Goal: Task Accomplishment & Management: Manage account settings

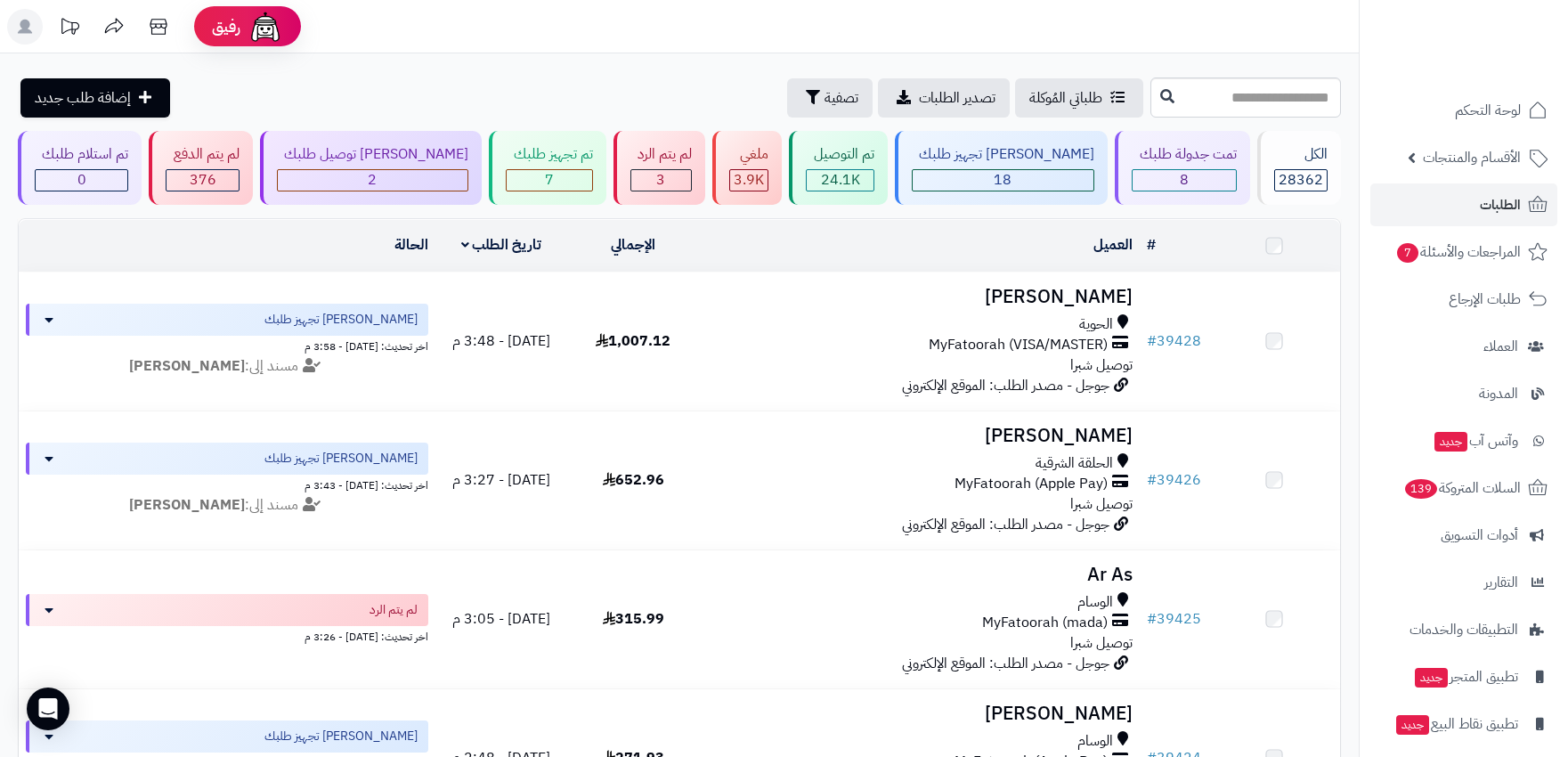
click at [1480, 205] on span "الطلبات" at bounding box center [1500, 205] width 41 height 25
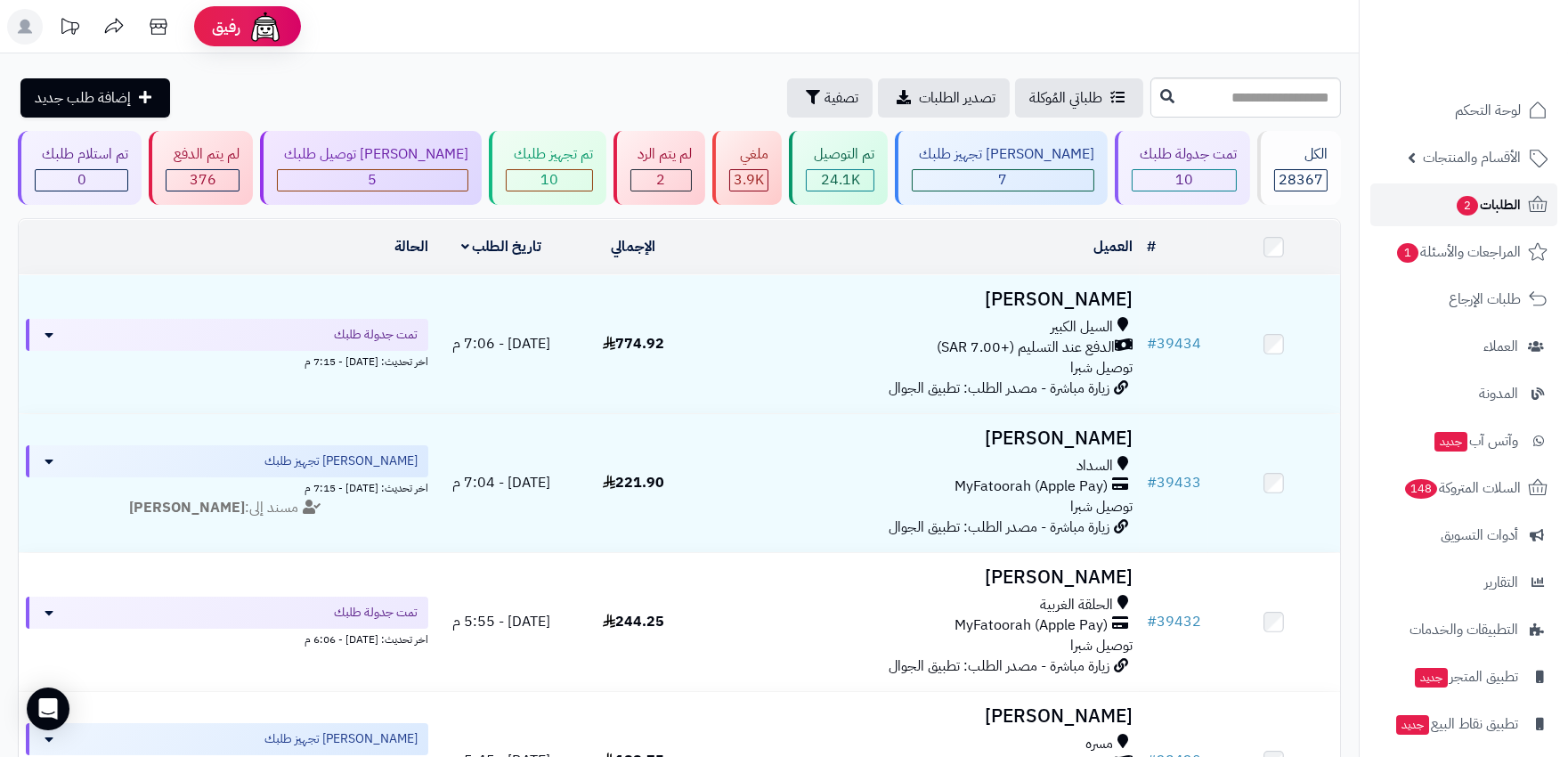
click at [1488, 198] on span "الطلبات 2" at bounding box center [1488, 205] width 66 height 25
click at [1036, 175] on div "7" at bounding box center [1003, 180] width 181 height 20
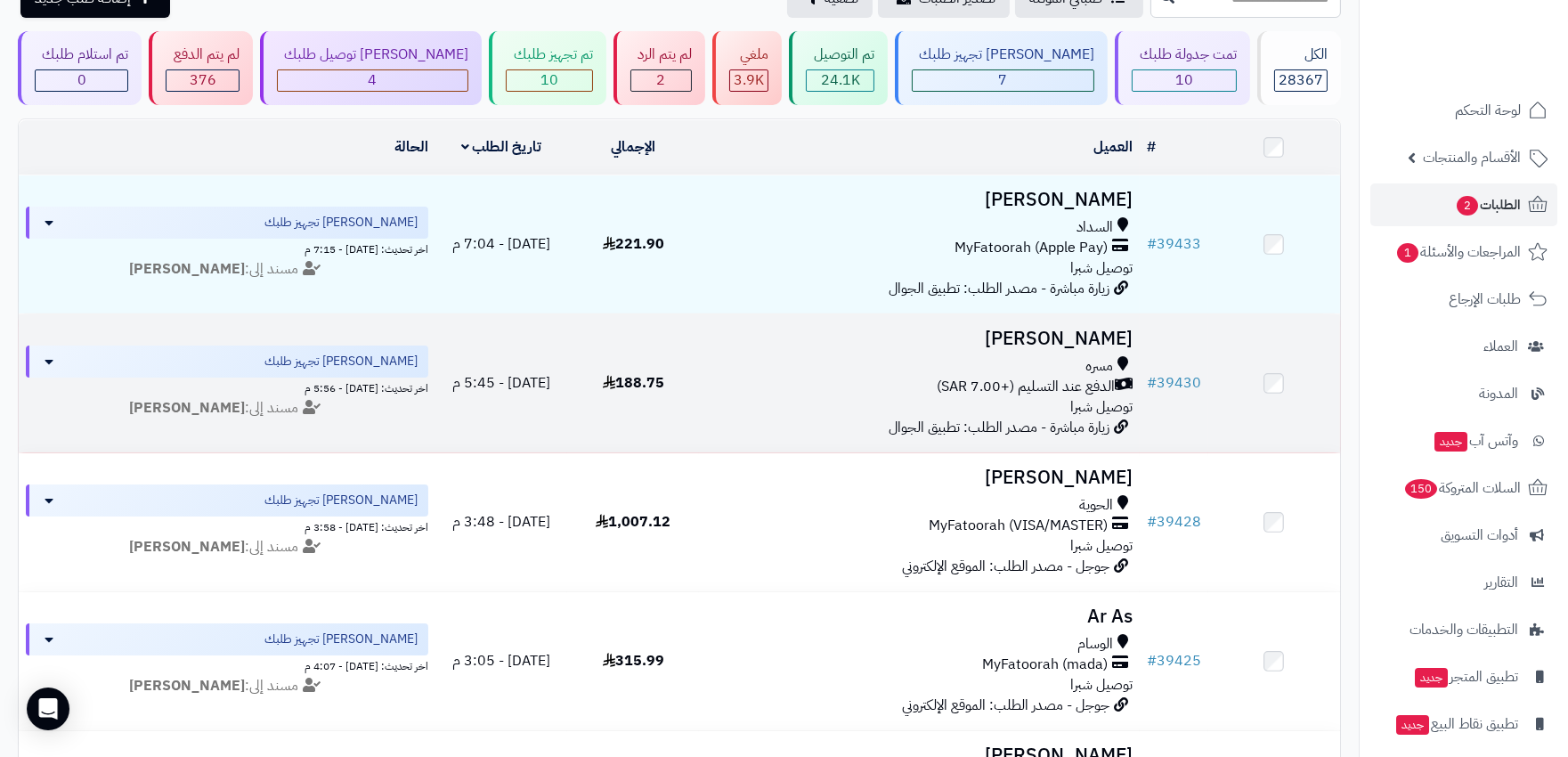
scroll to position [99, 0]
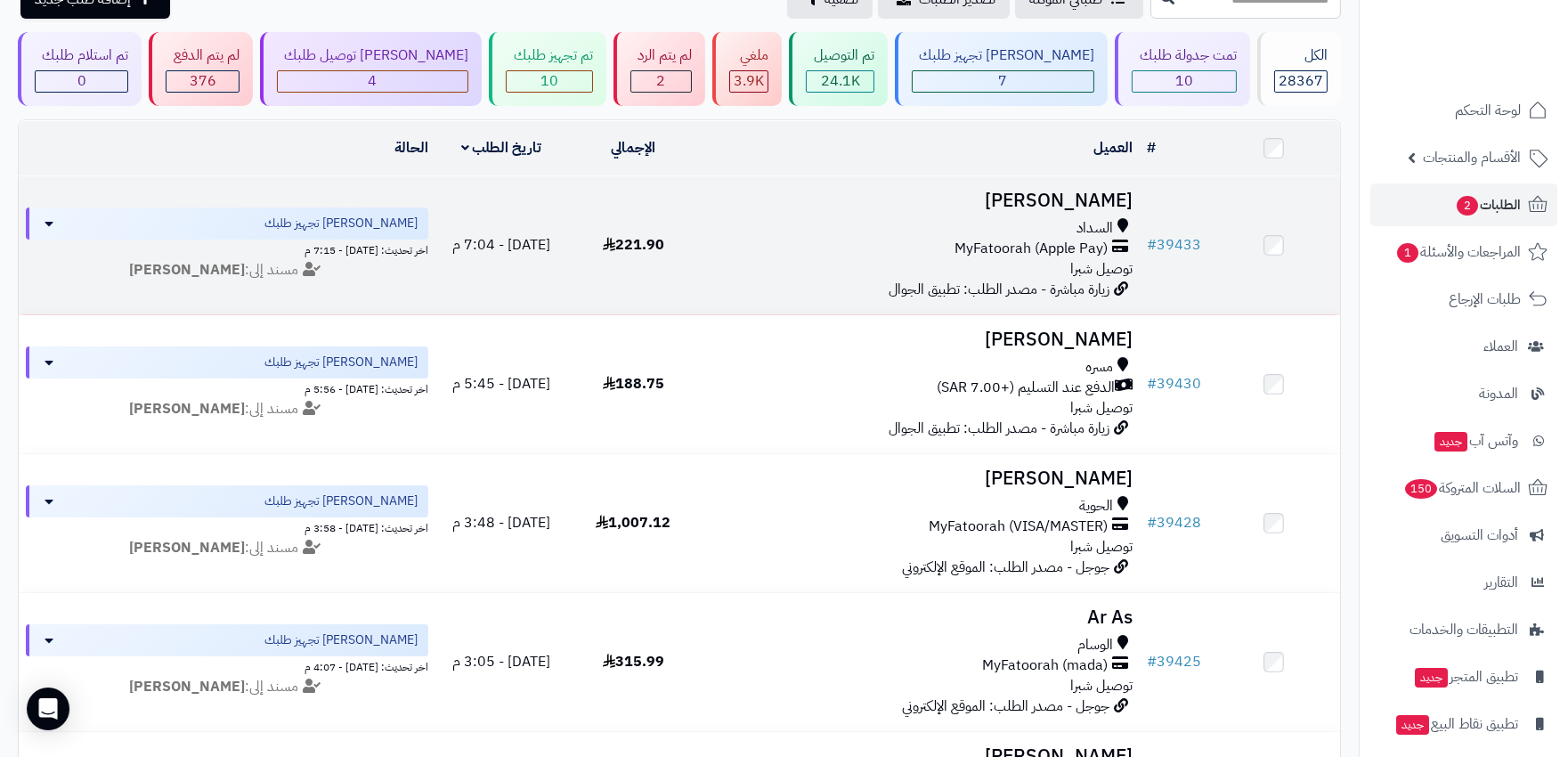
click at [769, 245] on div "MyFatoorah (Apple Pay)" at bounding box center [918, 248] width 425 height 20
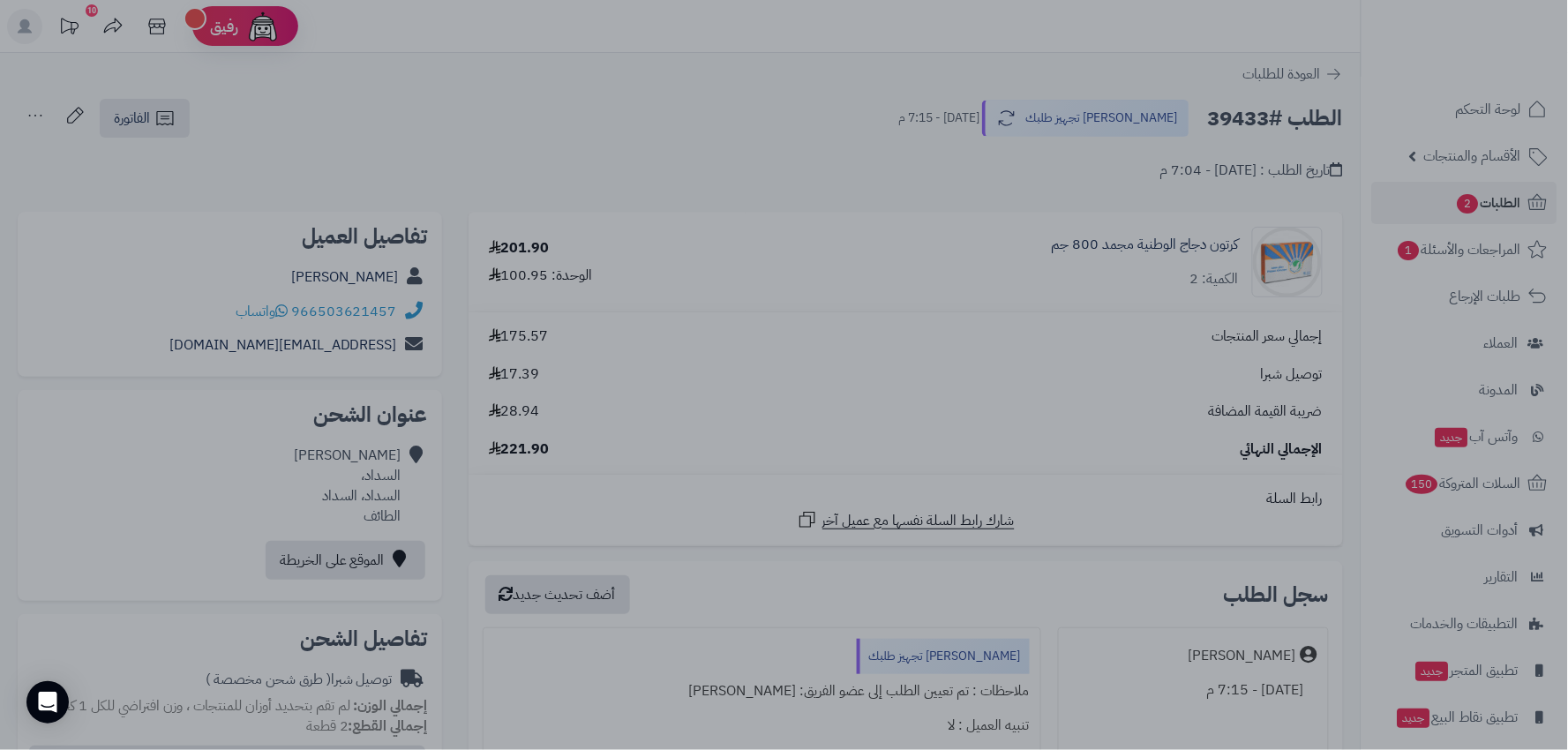
click at [402, 107] on div at bounding box center [784, 375] width 1568 height 750
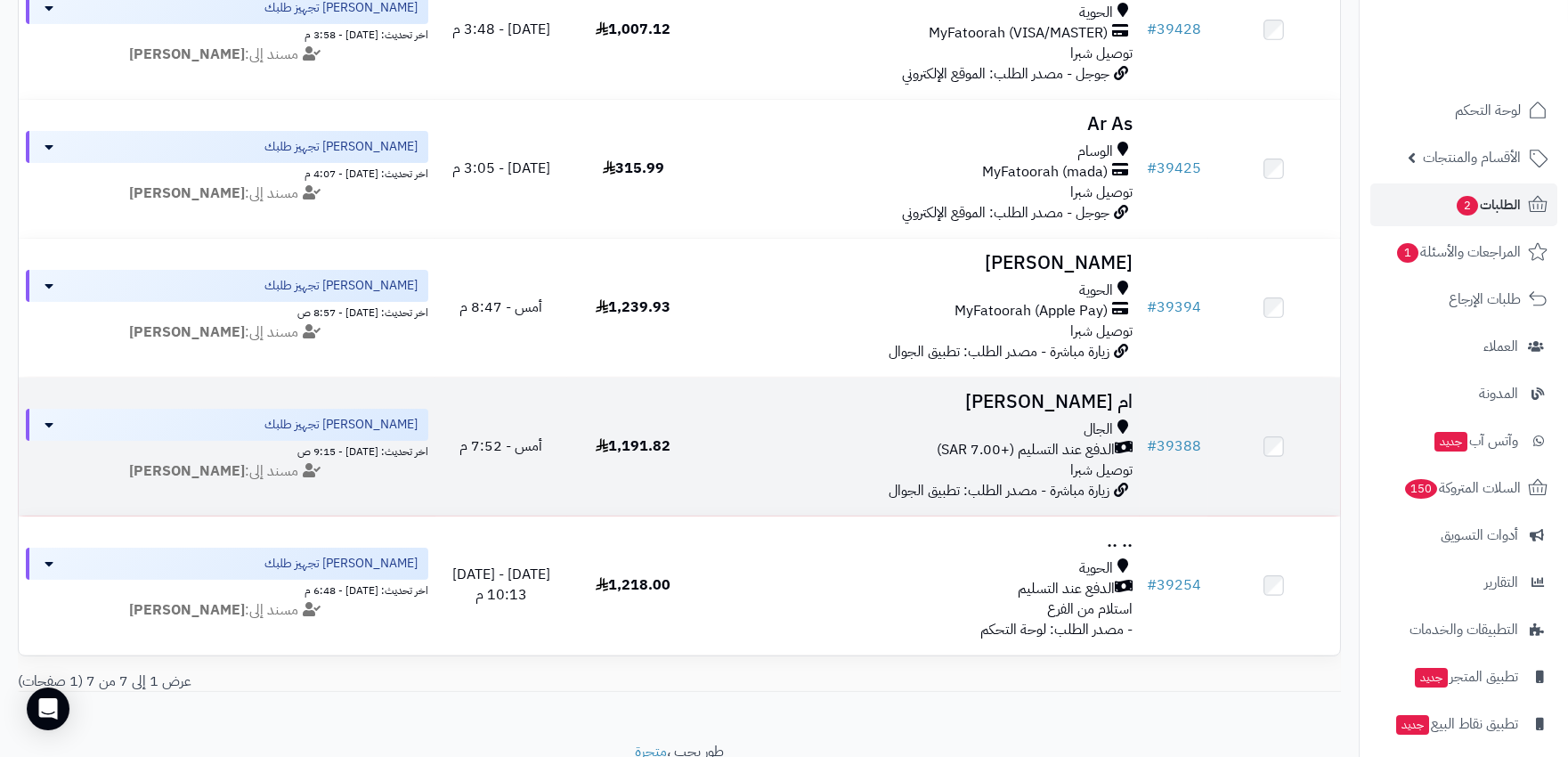
scroll to position [594, 0]
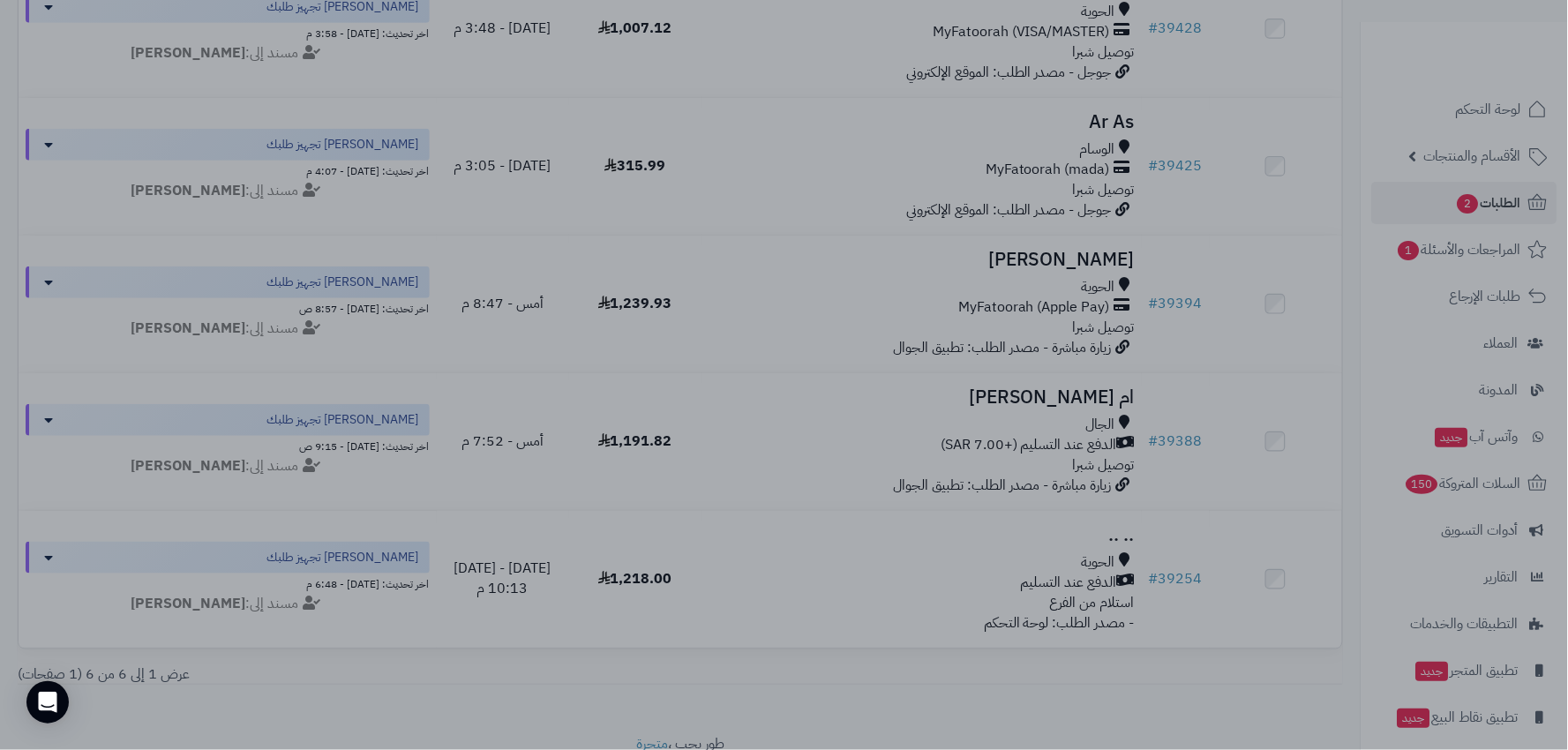
click at [651, 104] on div at bounding box center [784, 375] width 1568 height 750
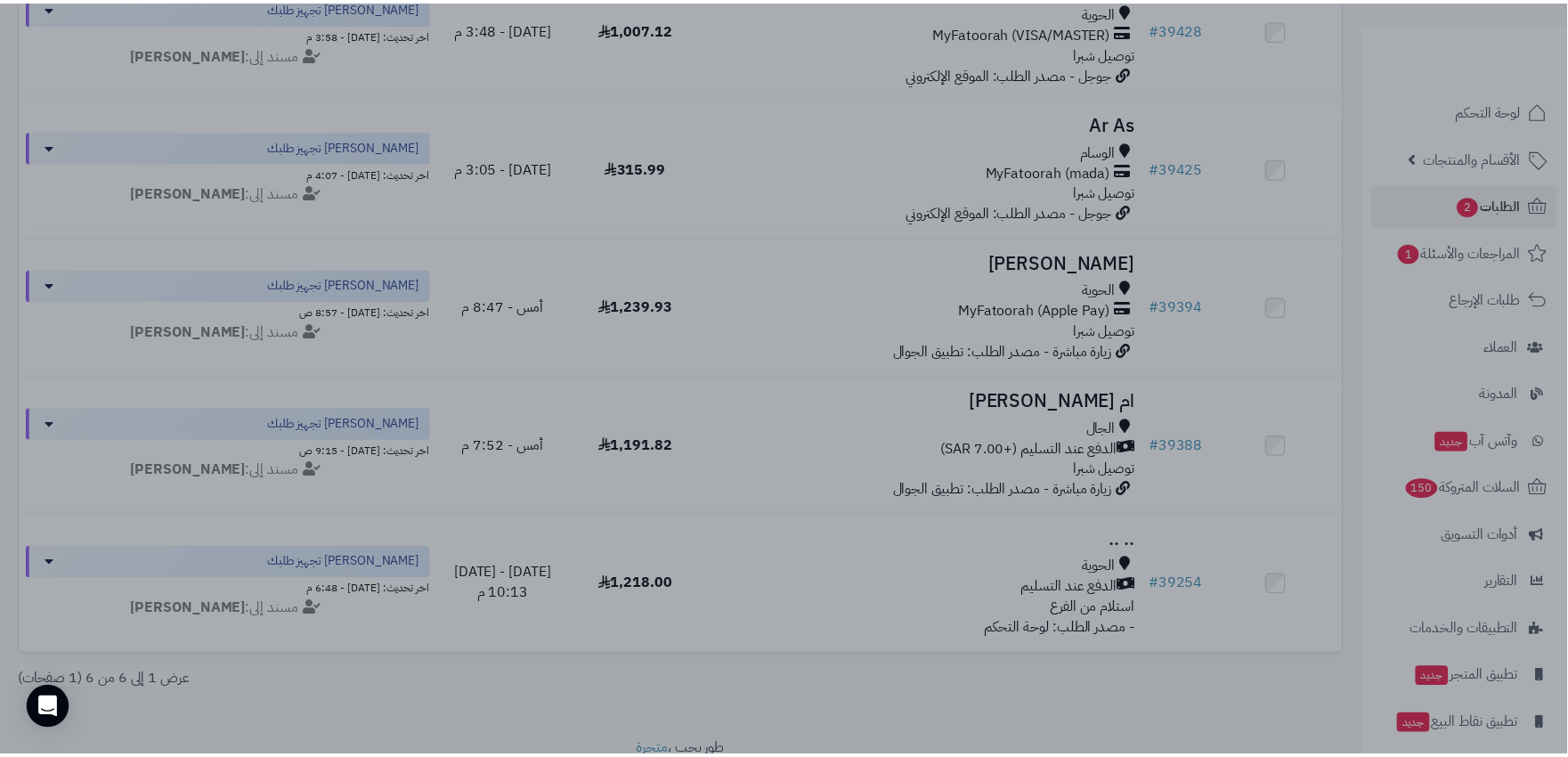
scroll to position [454, 0]
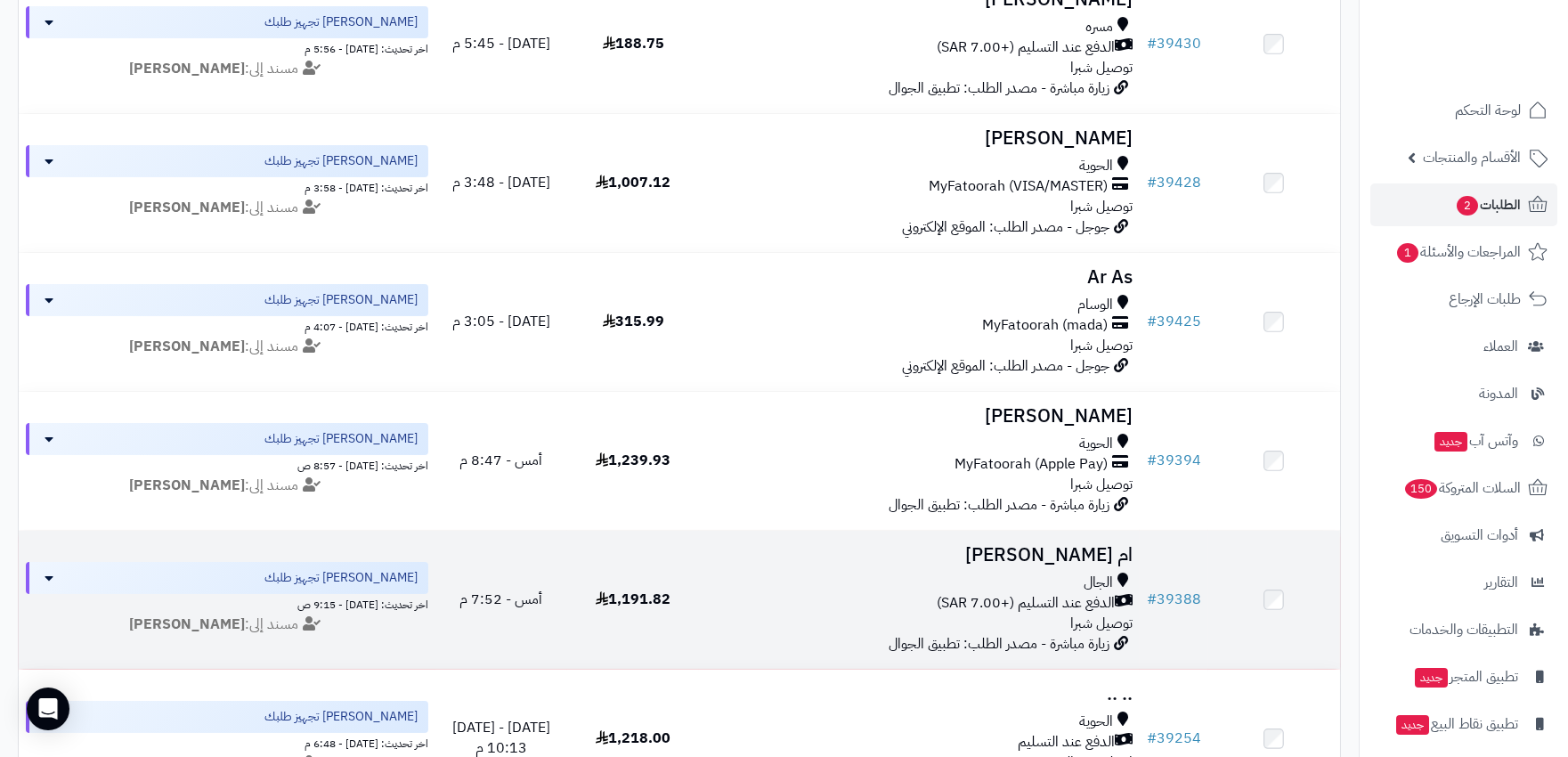
scroll to position [256, 0]
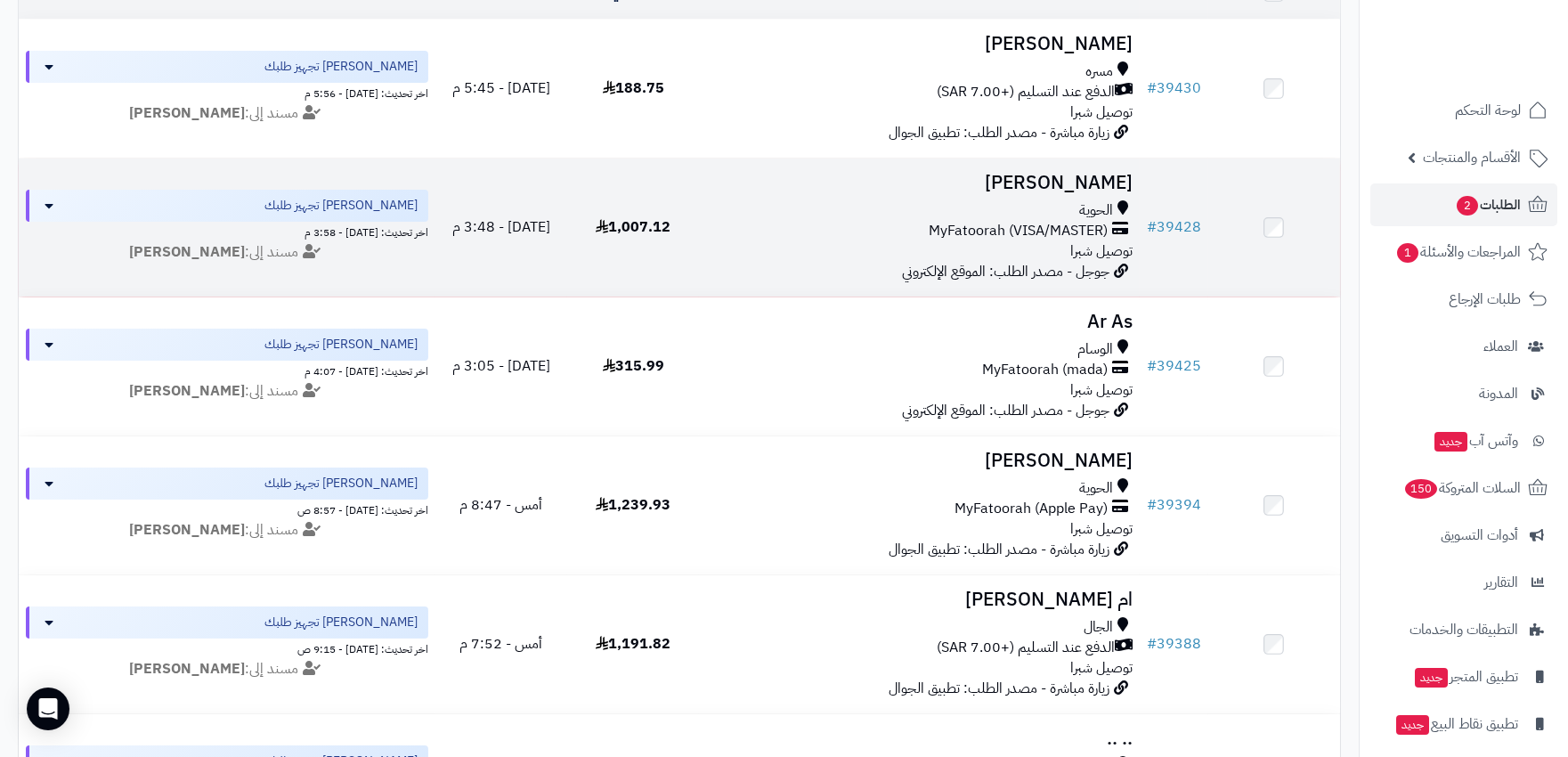
click at [814, 228] on div "MyFatoorah (VISA/MASTER)" at bounding box center [918, 231] width 425 height 20
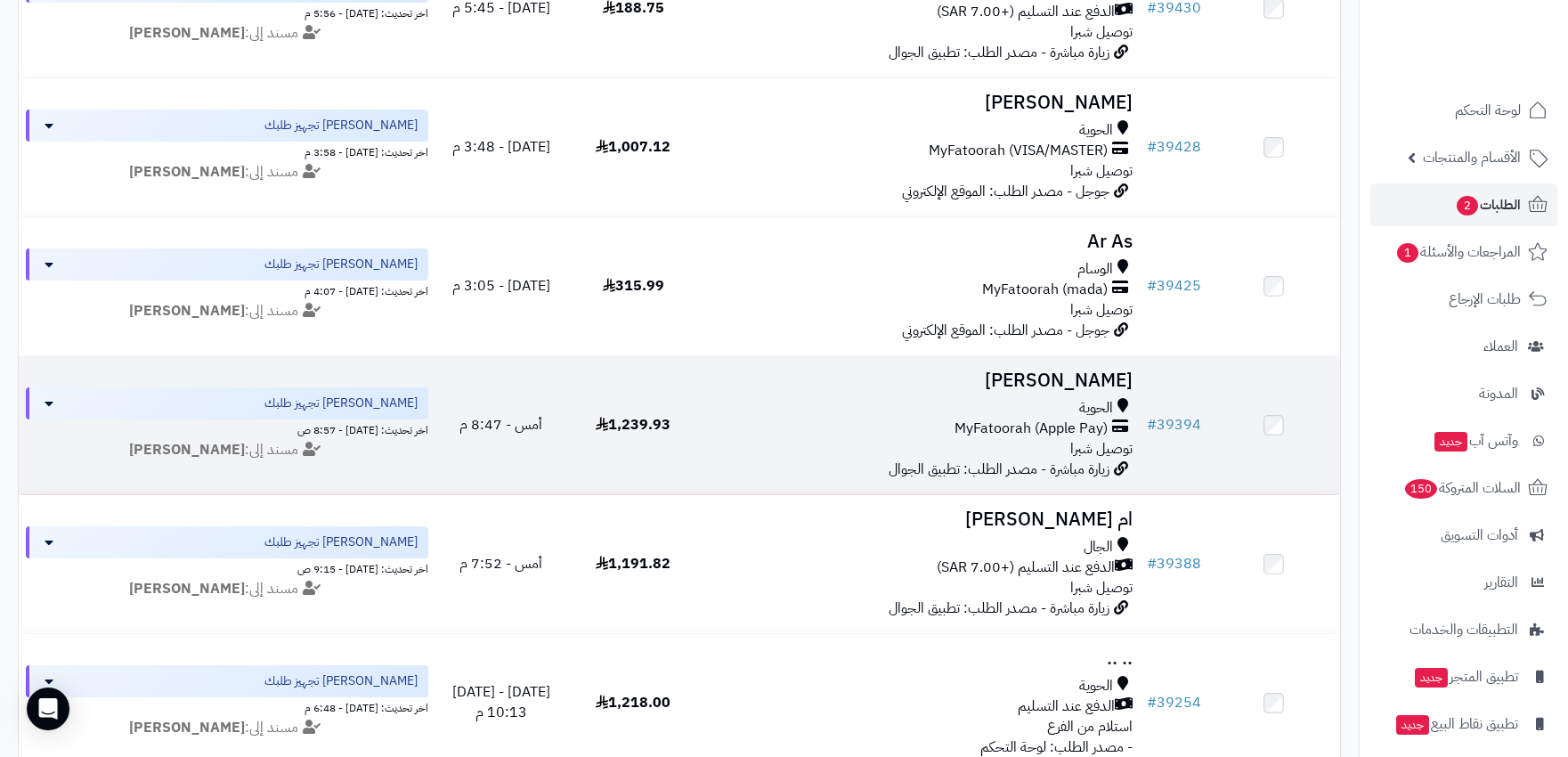
scroll to position [354, 0]
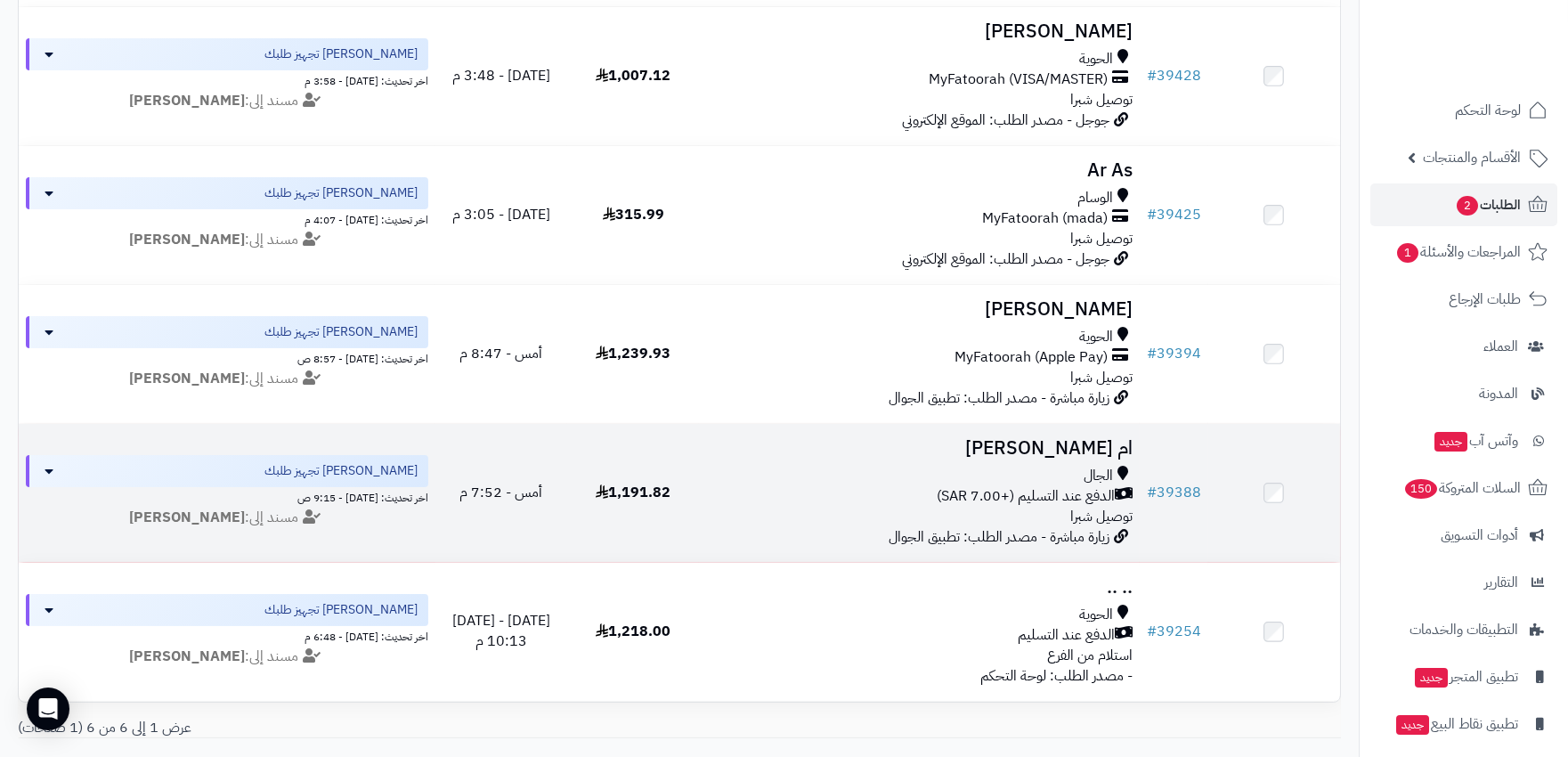
scroll to position [454, 0]
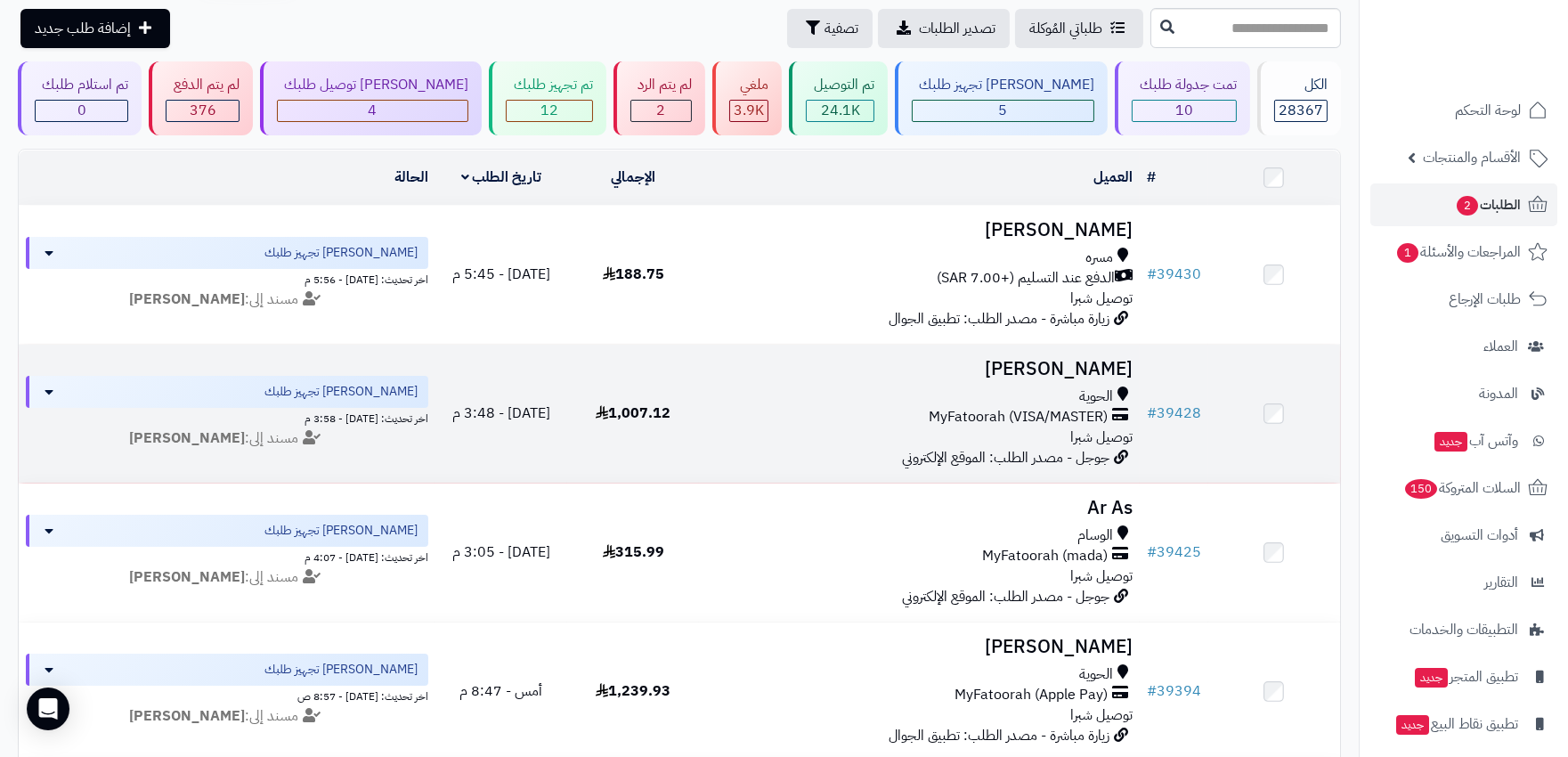
scroll to position [104, 0]
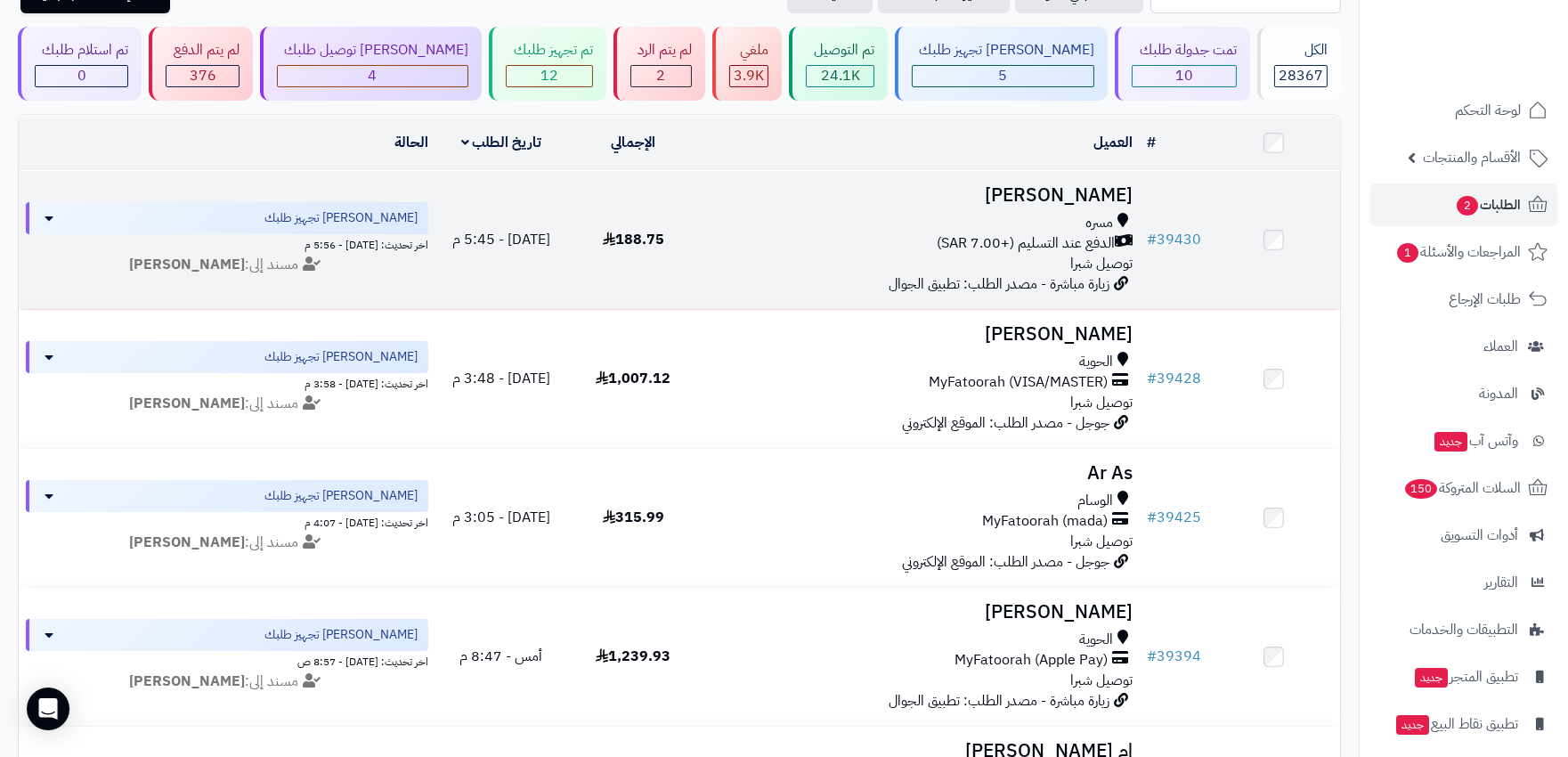
click at [752, 247] on div "الدفع عند التسليم (+7.00 SAR)" at bounding box center [918, 243] width 425 height 20
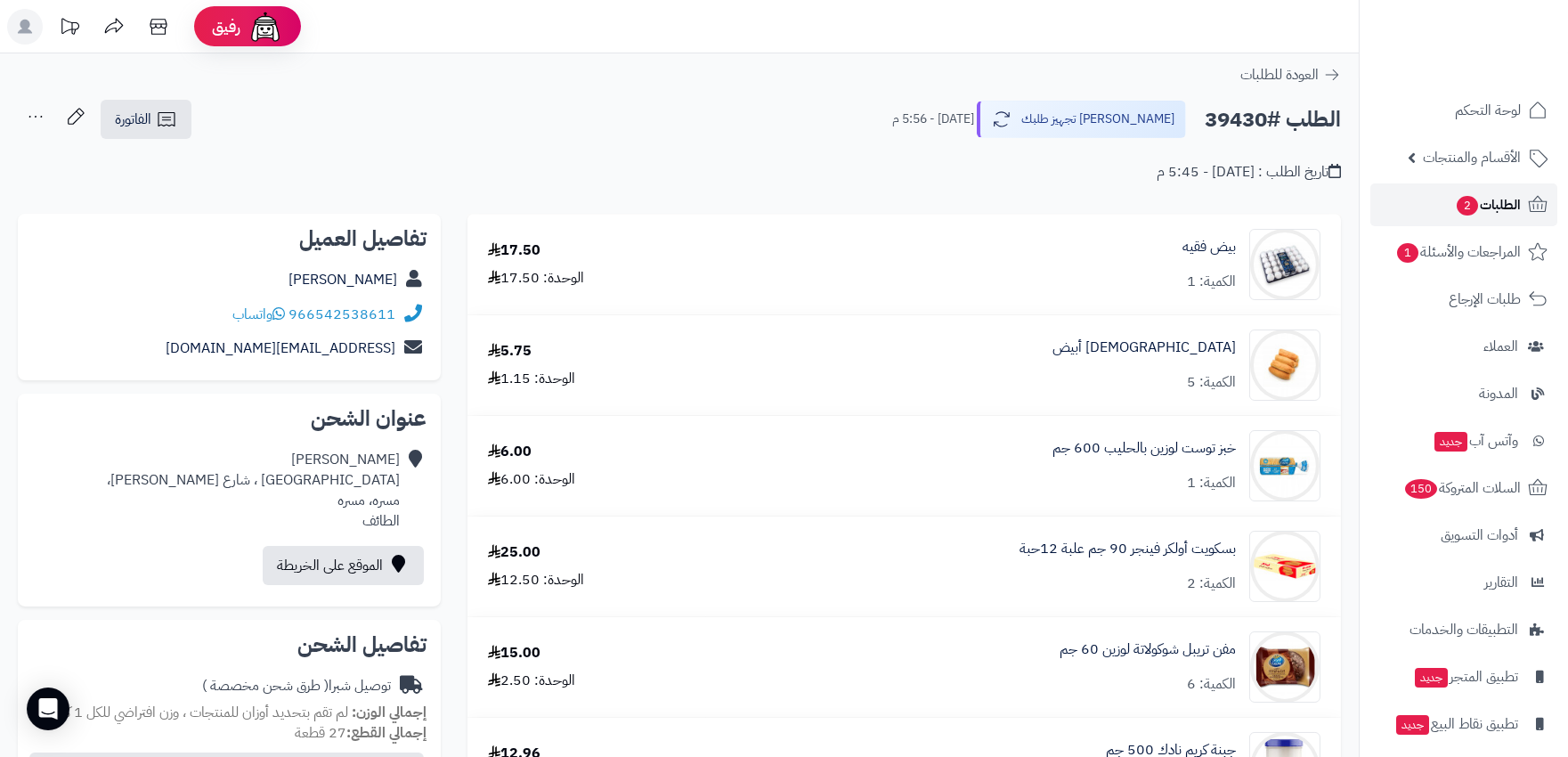
click at [1497, 199] on span "الطلبات 2" at bounding box center [1488, 205] width 66 height 25
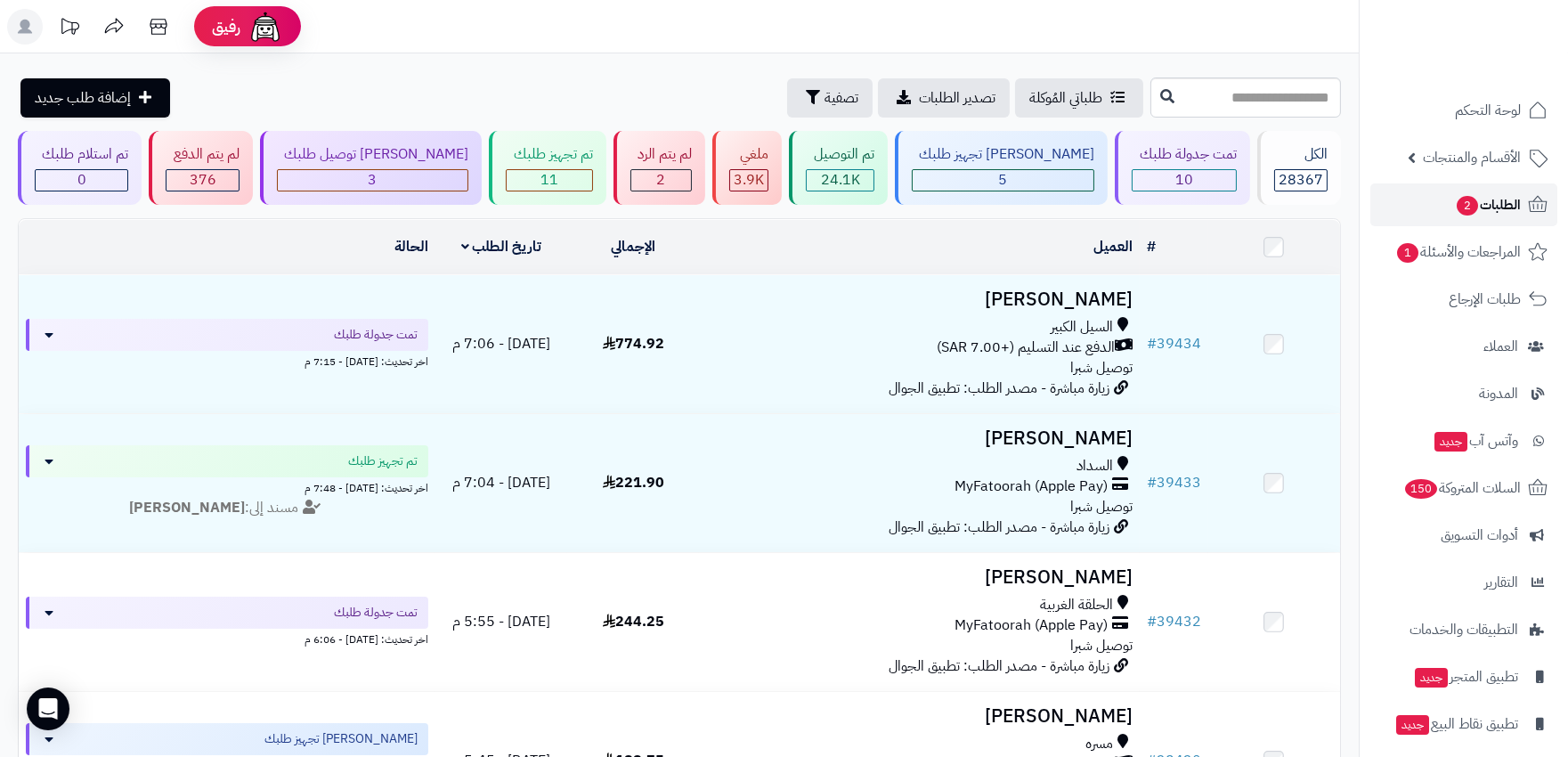
click at [1502, 206] on span "الطلبات 2" at bounding box center [1488, 205] width 66 height 25
click at [545, 181] on div "11" at bounding box center [549, 180] width 85 height 20
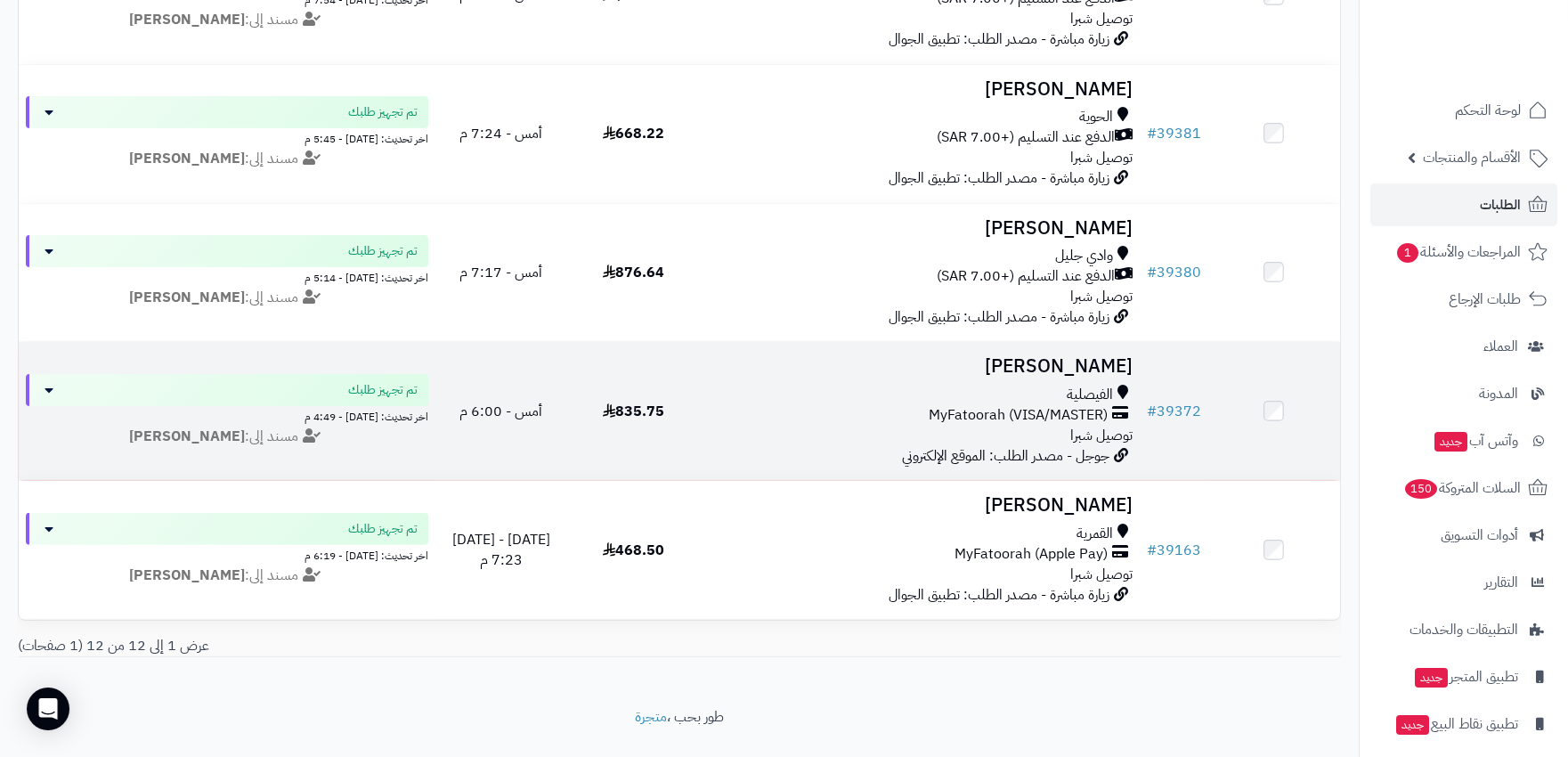
scroll to position [1375, 0]
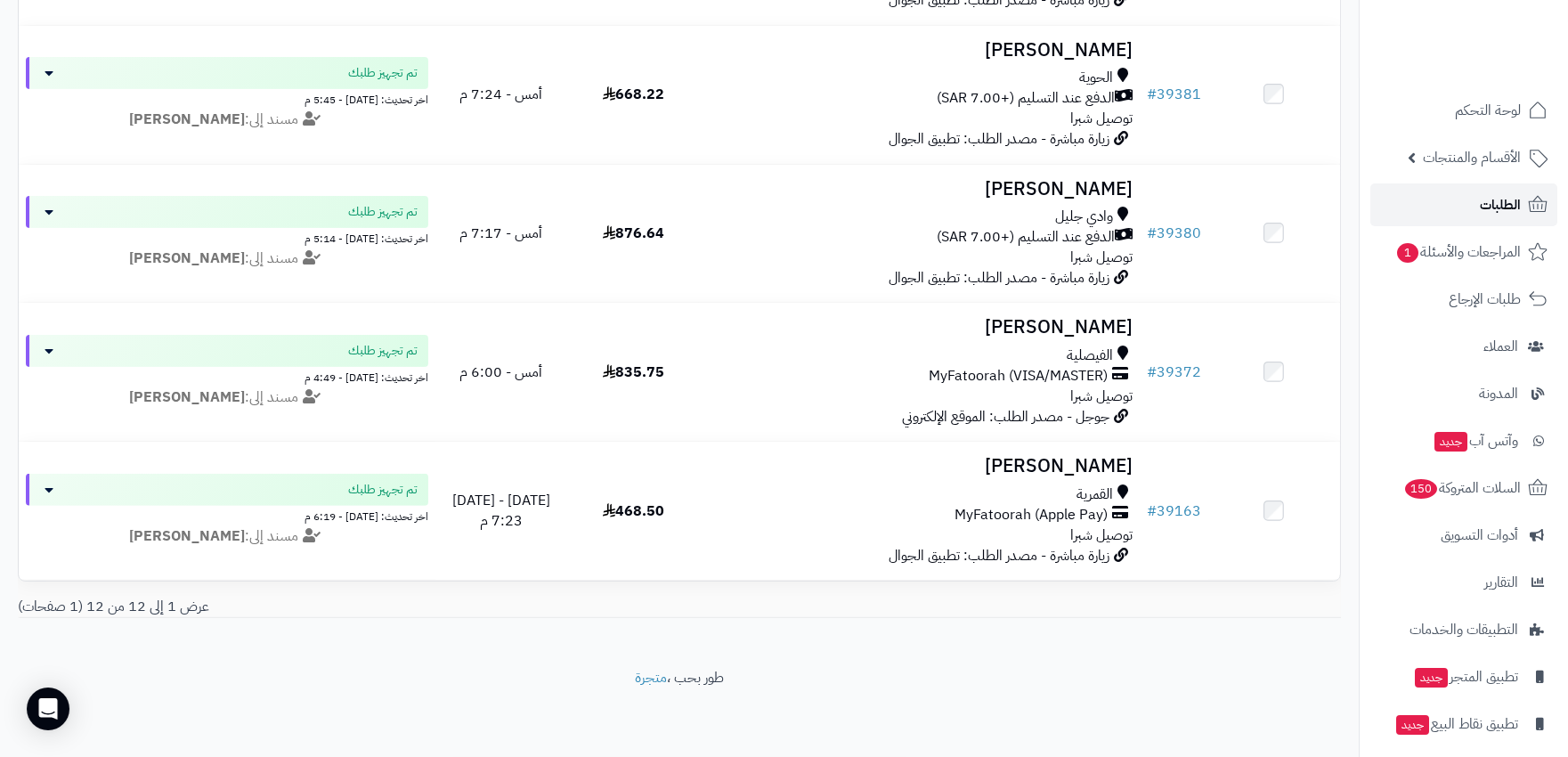
click at [1478, 219] on link "الطلبات" at bounding box center [1464, 205] width 187 height 43
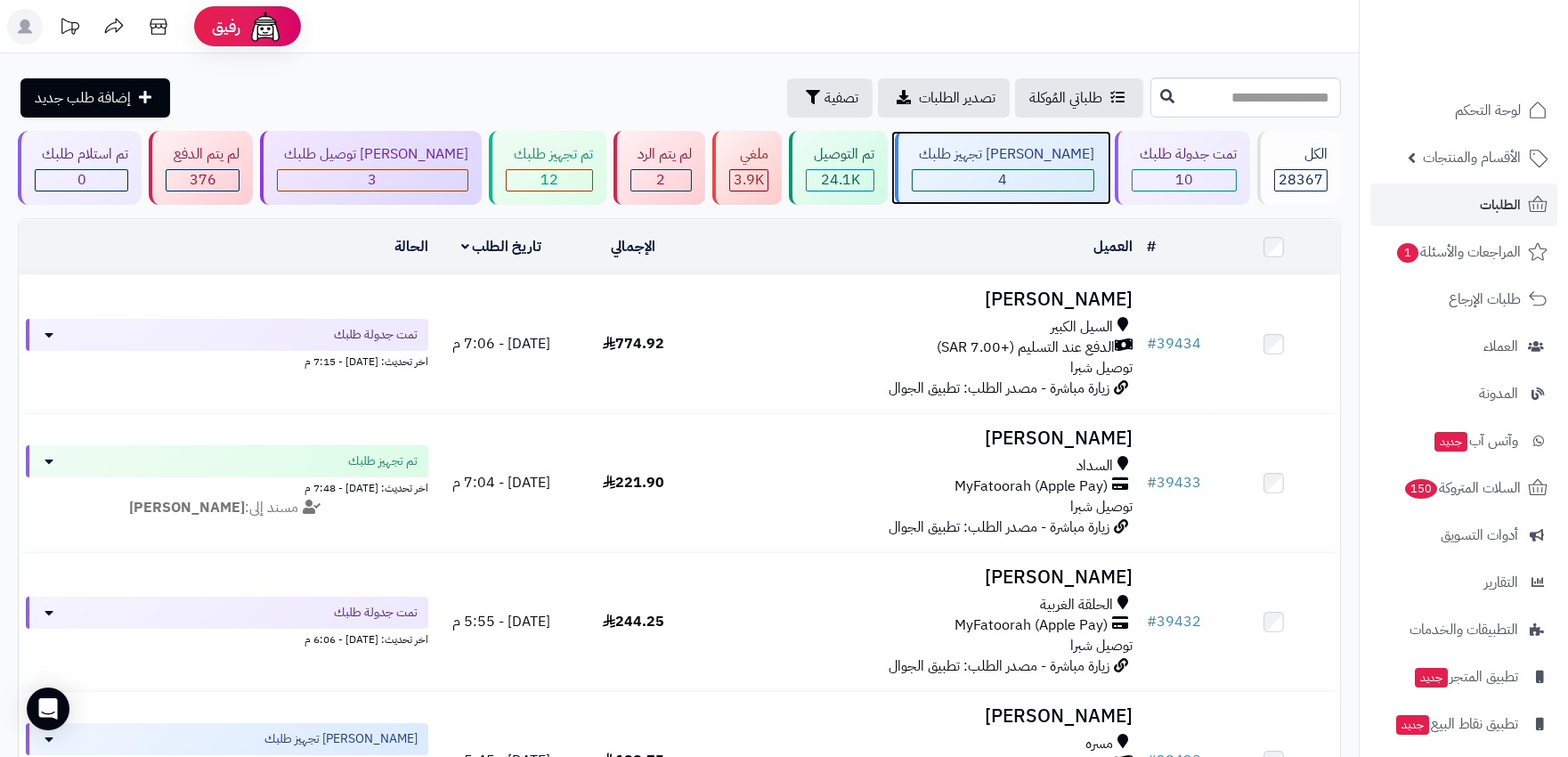
click at [1043, 176] on div "4" at bounding box center [1003, 180] width 181 height 20
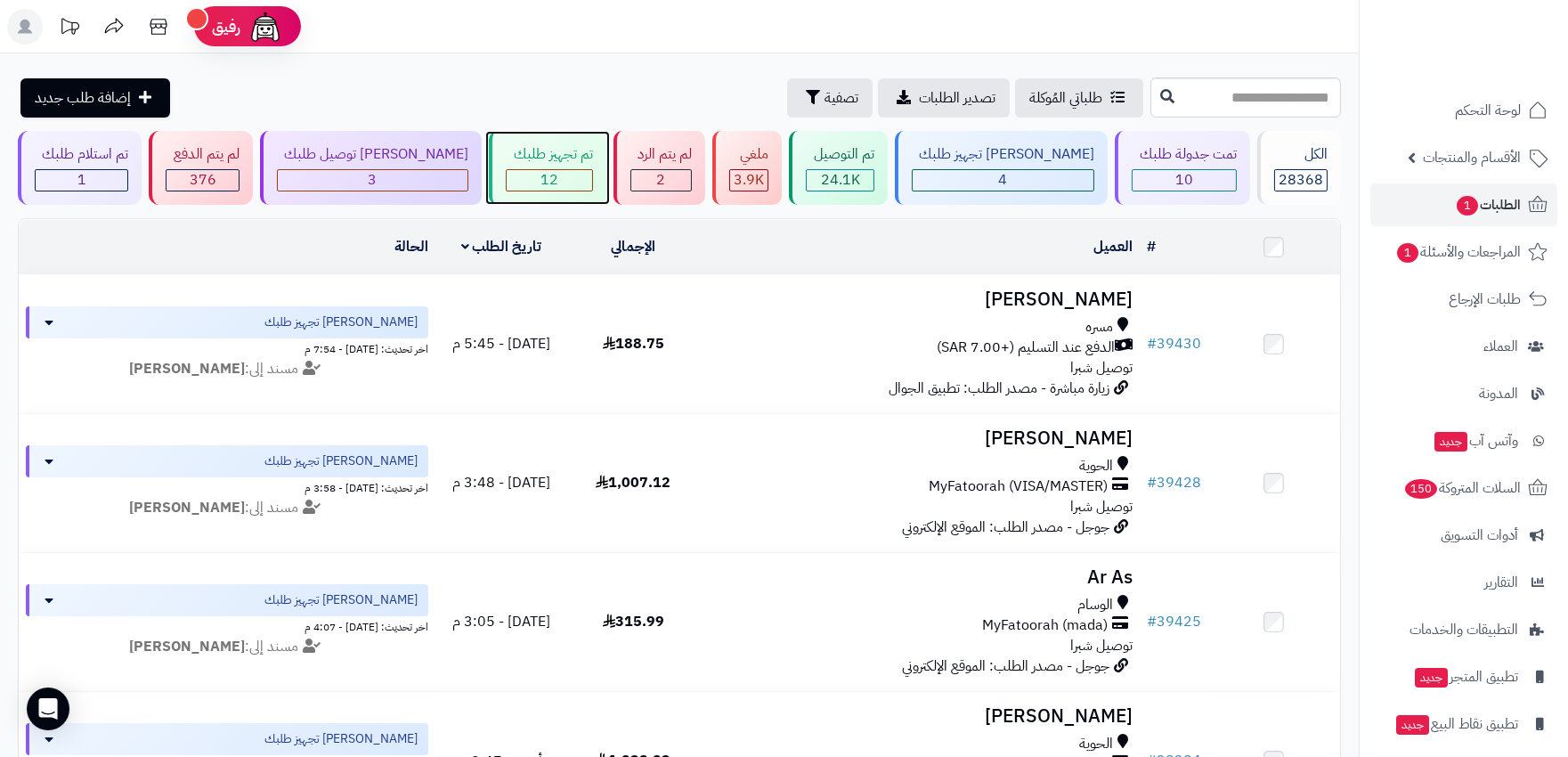
click at [507, 180] on div "12" at bounding box center [549, 180] width 85 height 20
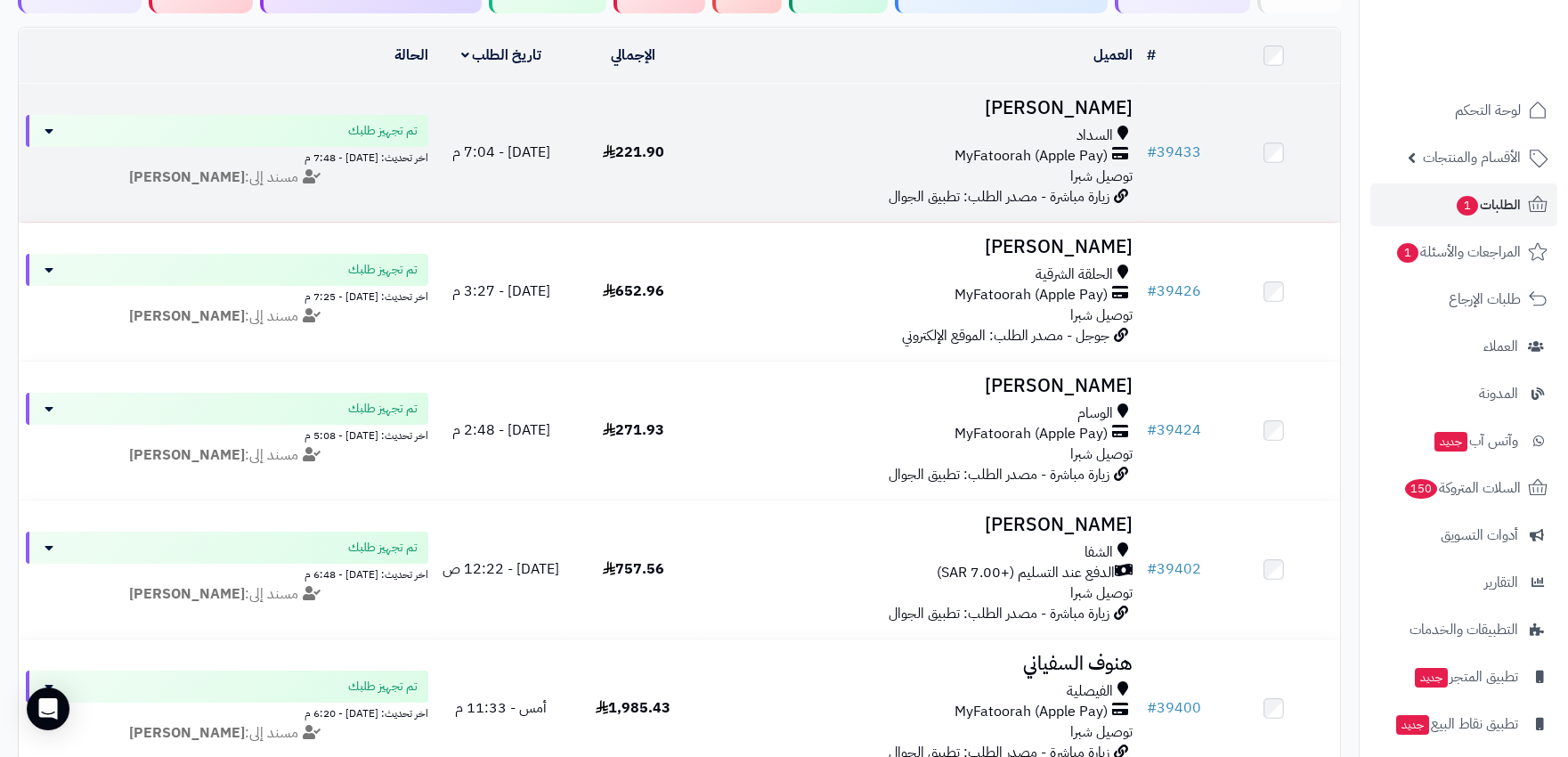
scroll to position [198, 0]
